Goal: Find specific page/section: Find specific page/section

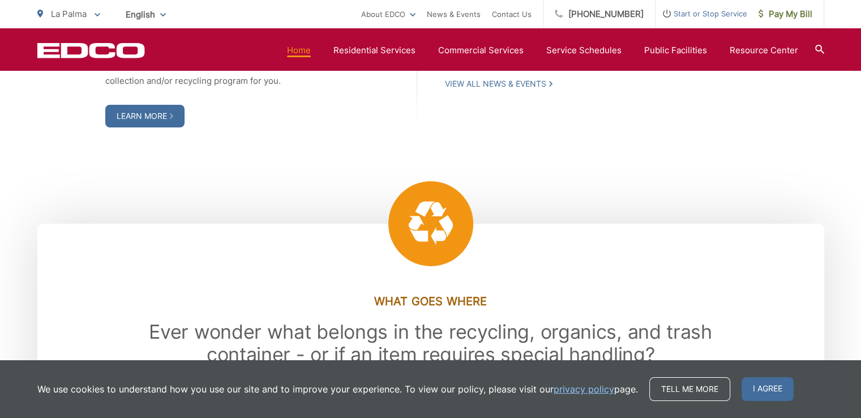
scroll to position [1528, 0]
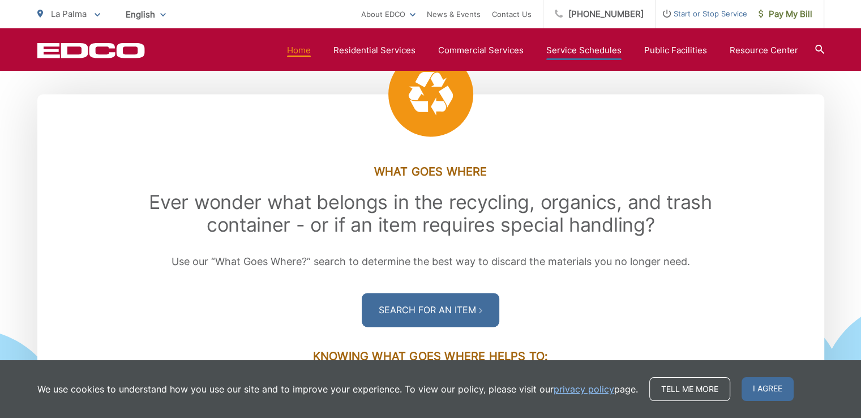
click at [598, 50] on link "Service Schedules" at bounding box center [583, 51] width 75 height 14
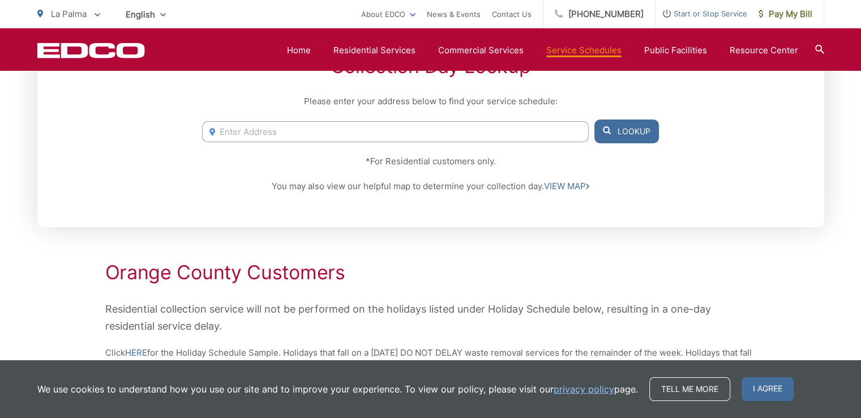
scroll to position [170, 0]
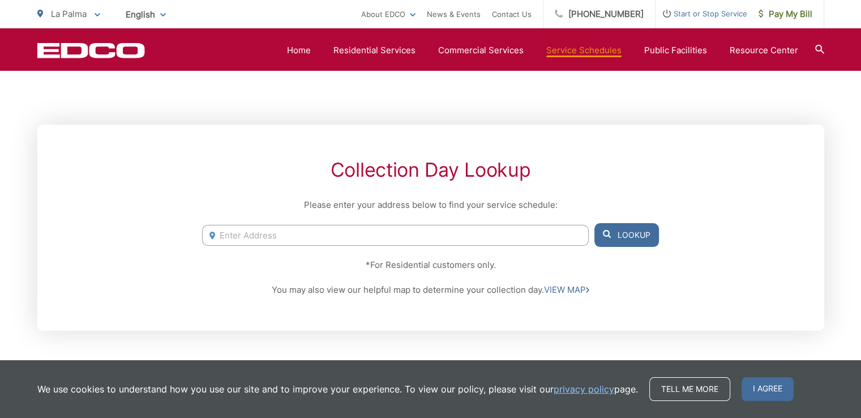
click at [258, 235] on input "Enter Address" at bounding box center [395, 235] width 386 height 21
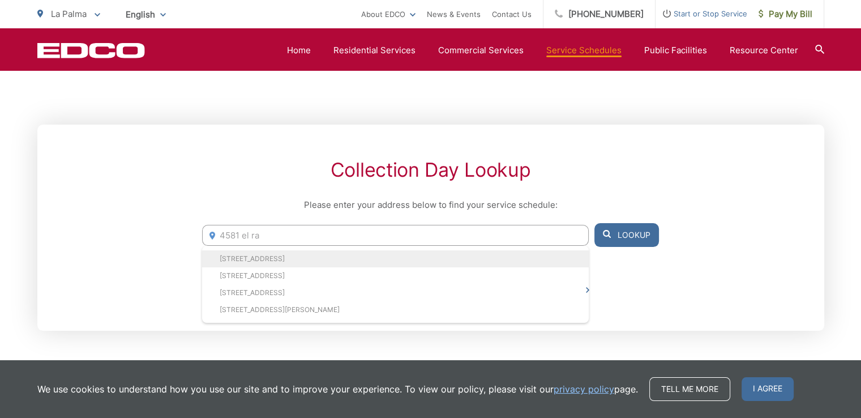
click at [255, 260] on li "4781 El Rancho Verde, La Palma, CA, 90623" at bounding box center [395, 258] width 386 height 17
type input "4781 El Rancho Verde, La Palma, CA, 90623"
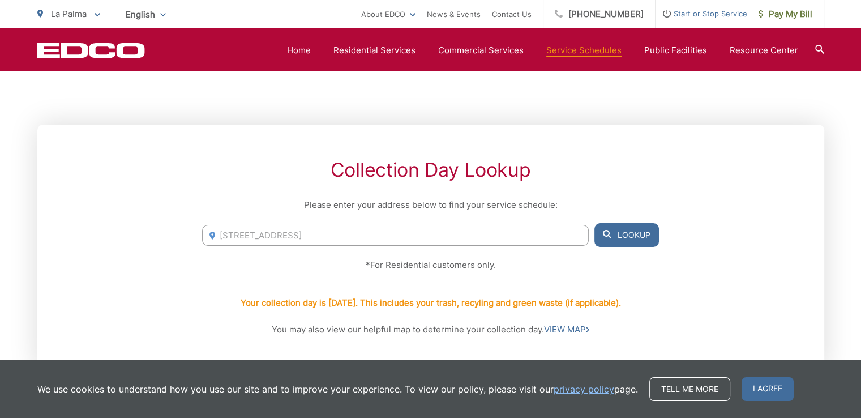
click at [618, 235] on button "Lookup" at bounding box center [626, 235] width 65 height 24
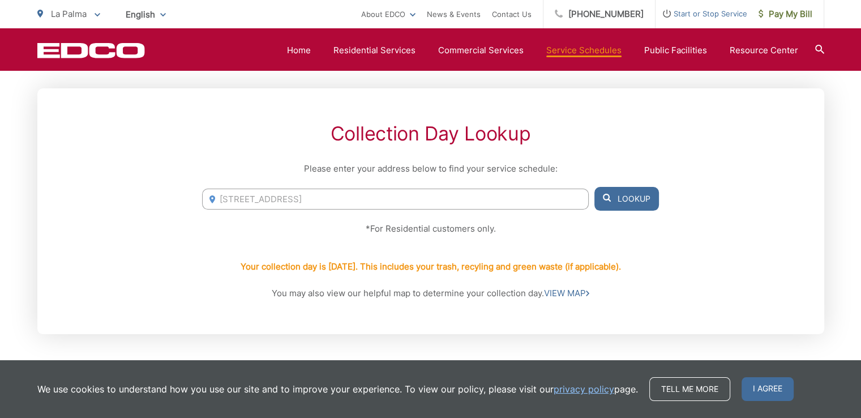
scroll to position [226, 0]
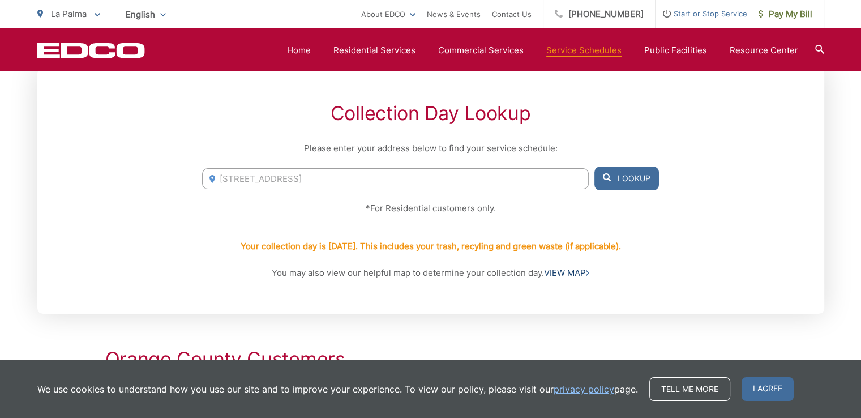
click at [571, 274] on link "VIEW MAP" at bounding box center [566, 273] width 45 height 14
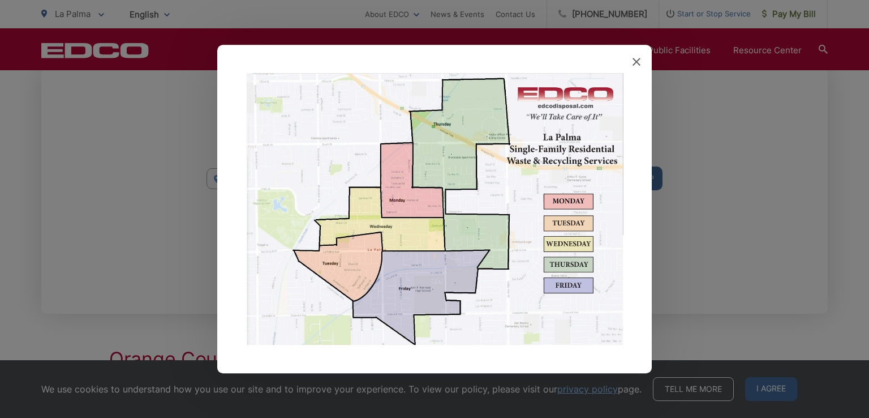
click at [406, 287] on img at bounding box center [435, 209] width 378 height 272
click at [561, 288] on img at bounding box center [435, 209] width 378 height 272
click at [444, 285] on img at bounding box center [435, 209] width 378 height 272
click at [412, 281] on img at bounding box center [435, 209] width 378 height 272
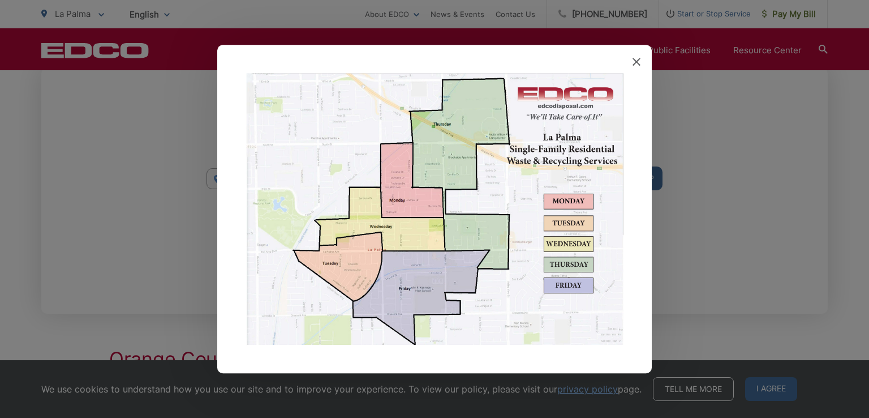
click at [633, 59] on icon at bounding box center [637, 62] width 8 height 8
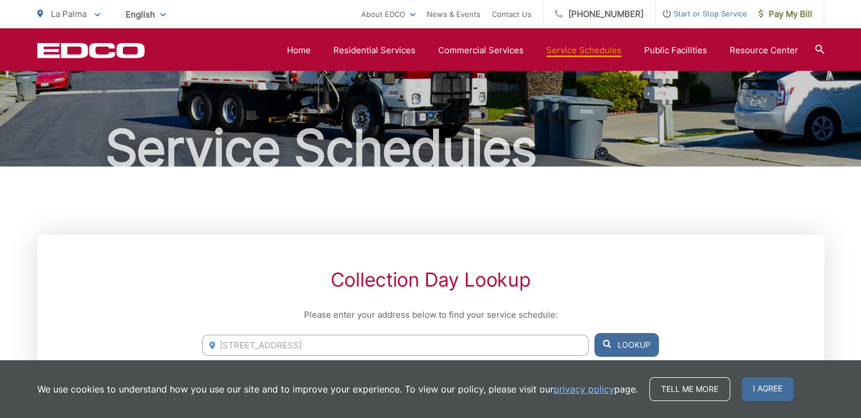
scroll to position [0, 0]
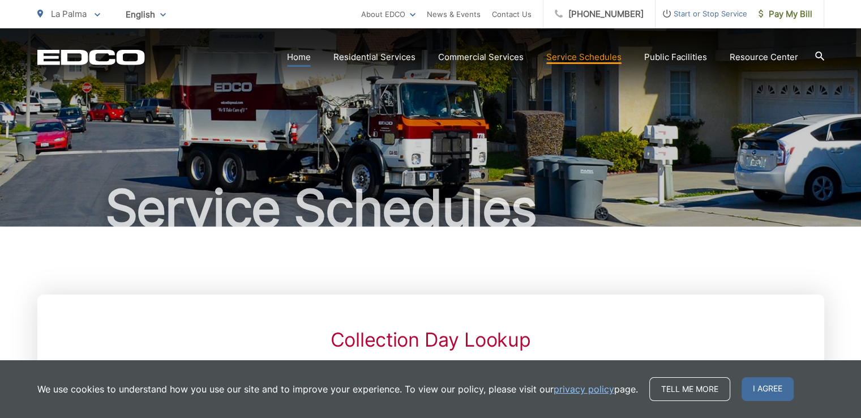
click at [306, 54] on link "Home" at bounding box center [299, 57] width 24 height 14
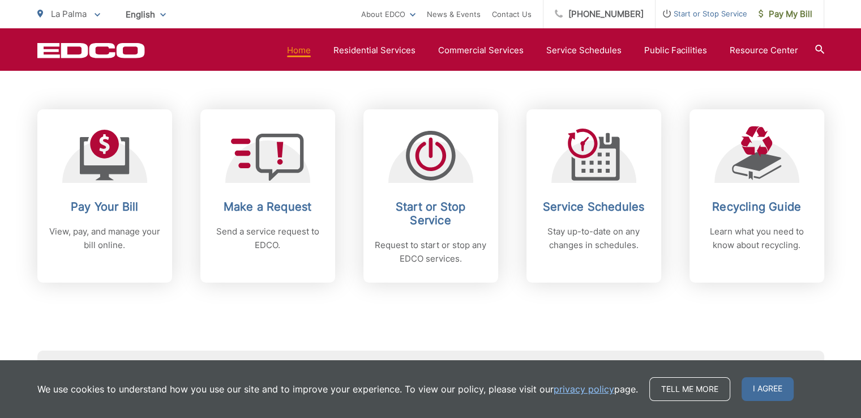
scroll to position [453, 0]
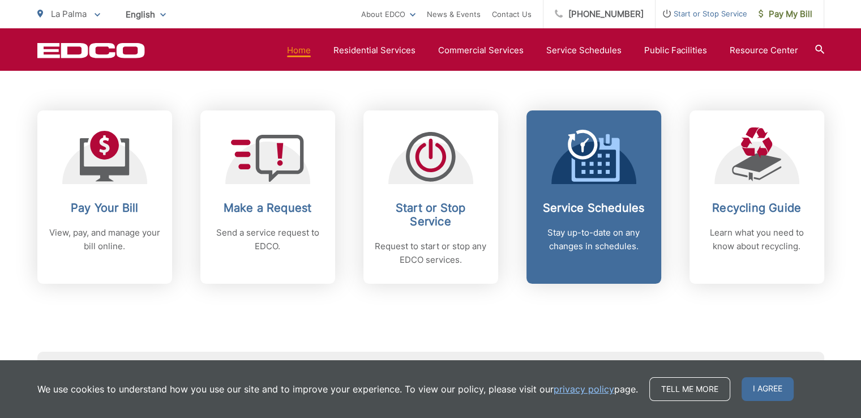
click at [581, 195] on link "Service Schedules Stay up-to-date on any changes in schedules." at bounding box center [593, 196] width 135 height 173
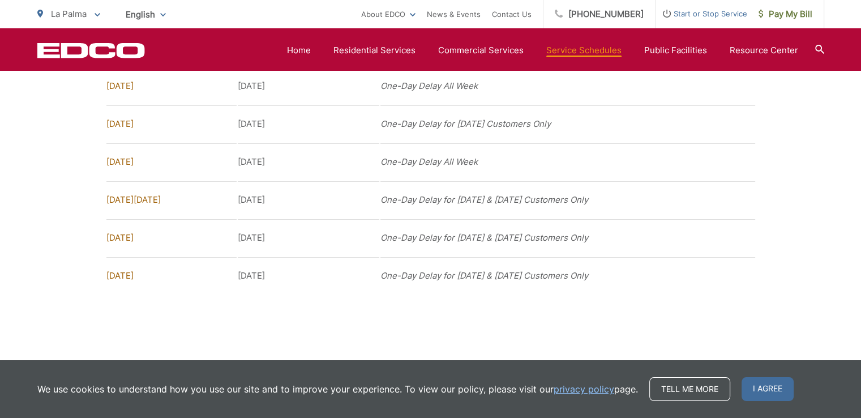
scroll to position [998, 0]
